Goal: Complete application form

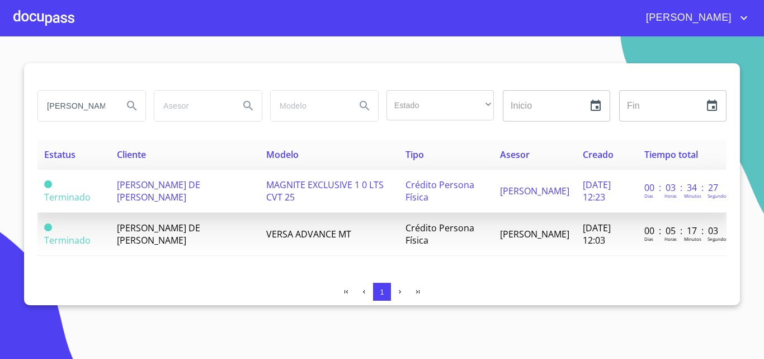
click at [158, 194] on span "[PERSON_NAME] DE [PERSON_NAME]" at bounding box center [158, 190] width 83 height 25
